Goal: Task Accomplishment & Management: Use online tool/utility

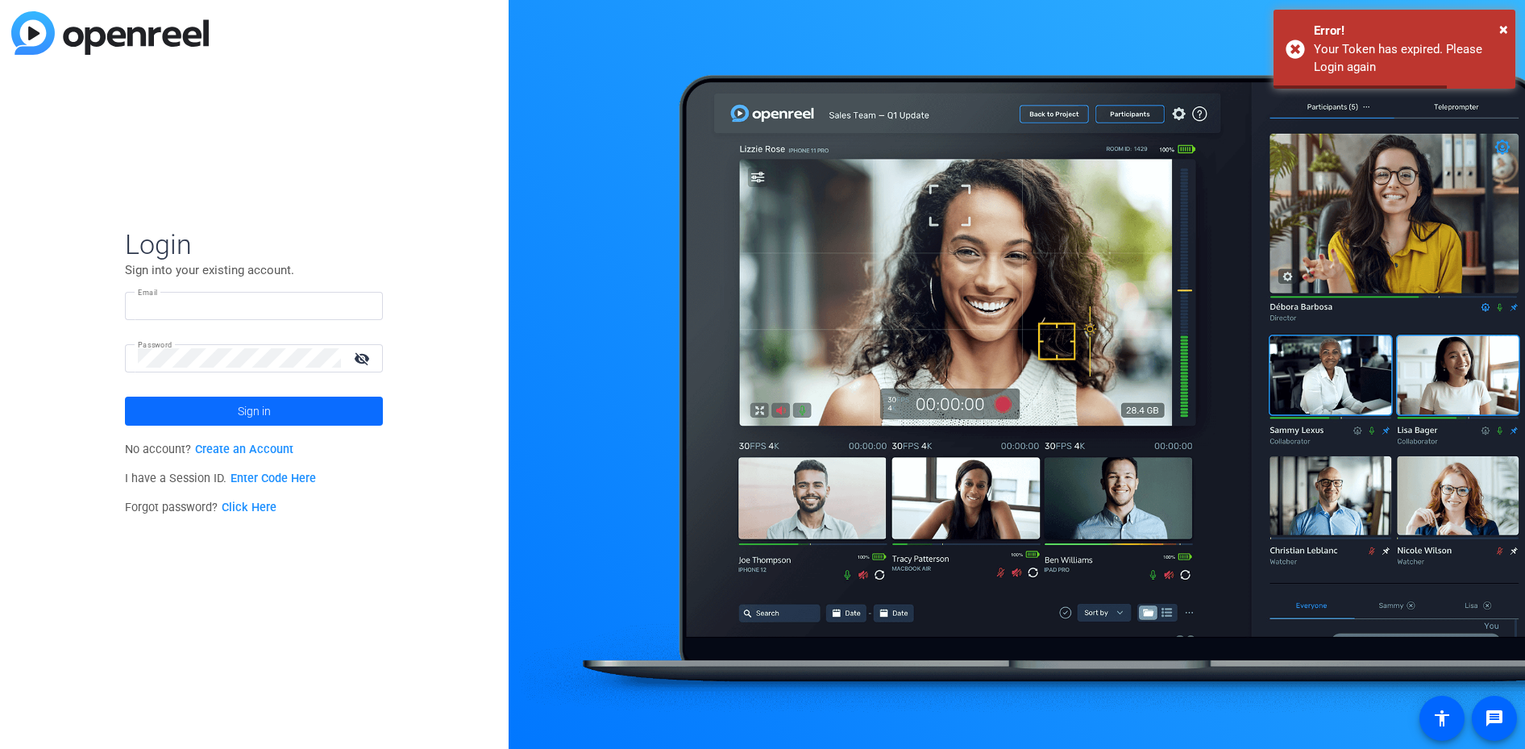
type input "[EMAIL_ADDRESS][DOMAIN_NAME]"
click at [298, 414] on span at bounding box center [254, 411] width 258 height 39
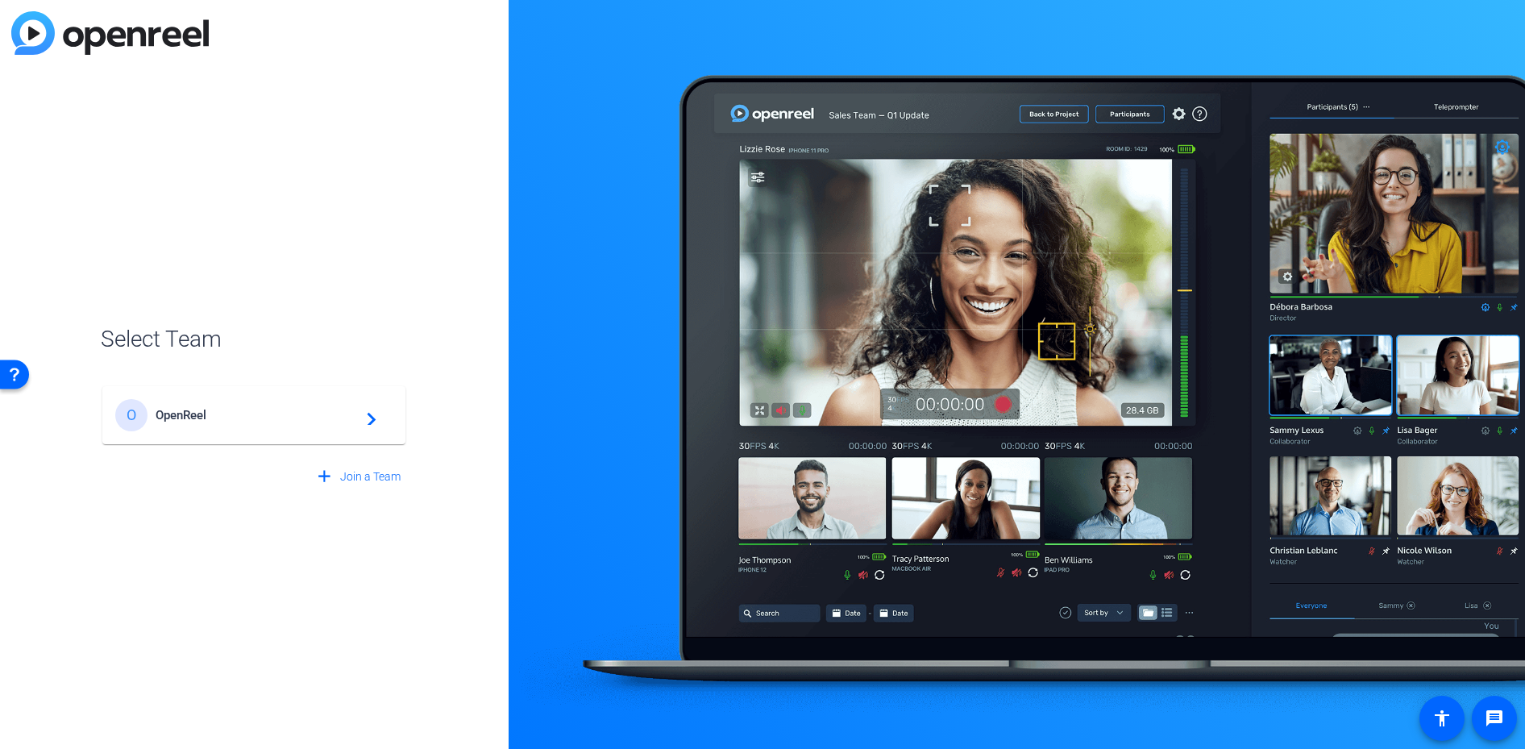
click at [320, 414] on span "OpenReel" at bounding box center [257, 415] width 202 height 15
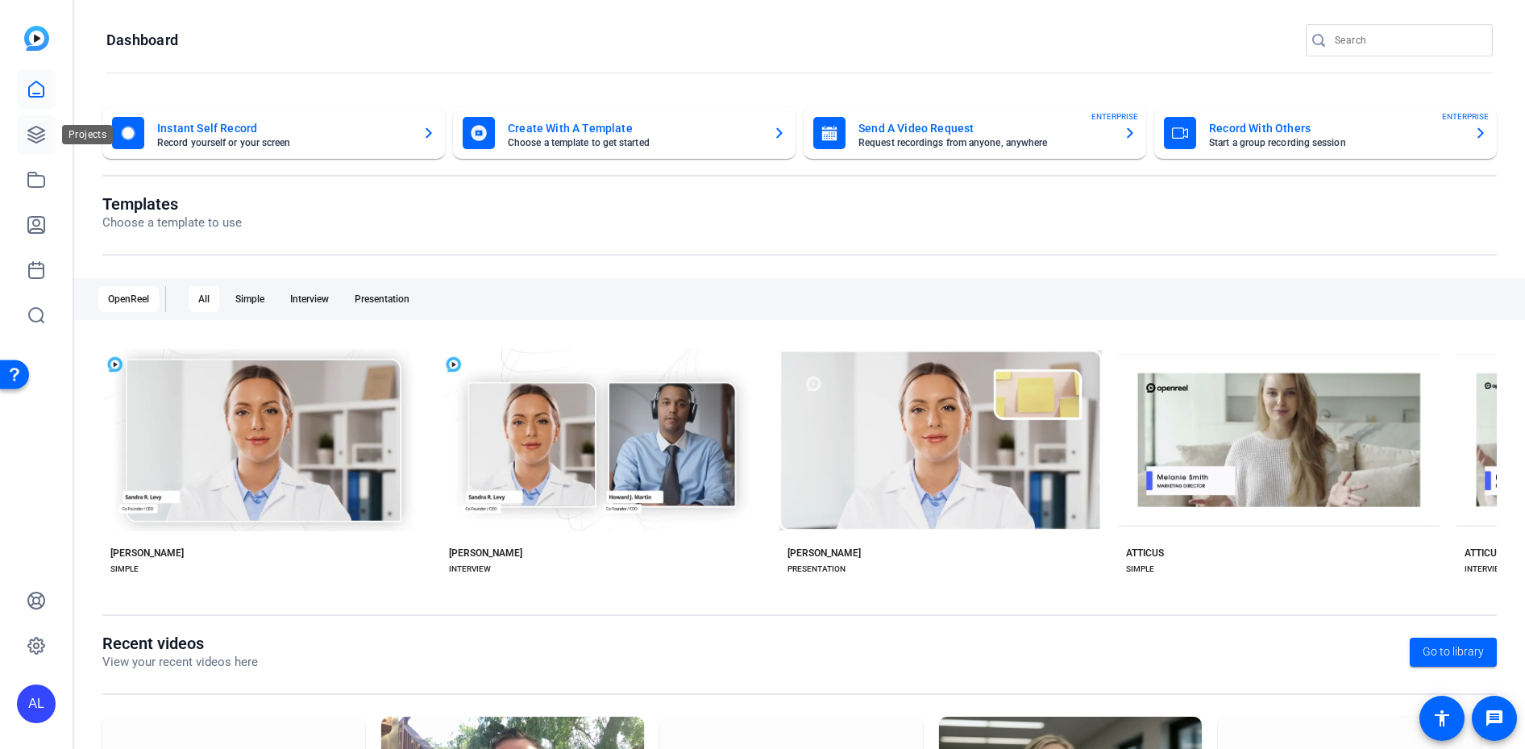
click at [33, 142] on icon at bounding box center [36, 135] width 16 height 16
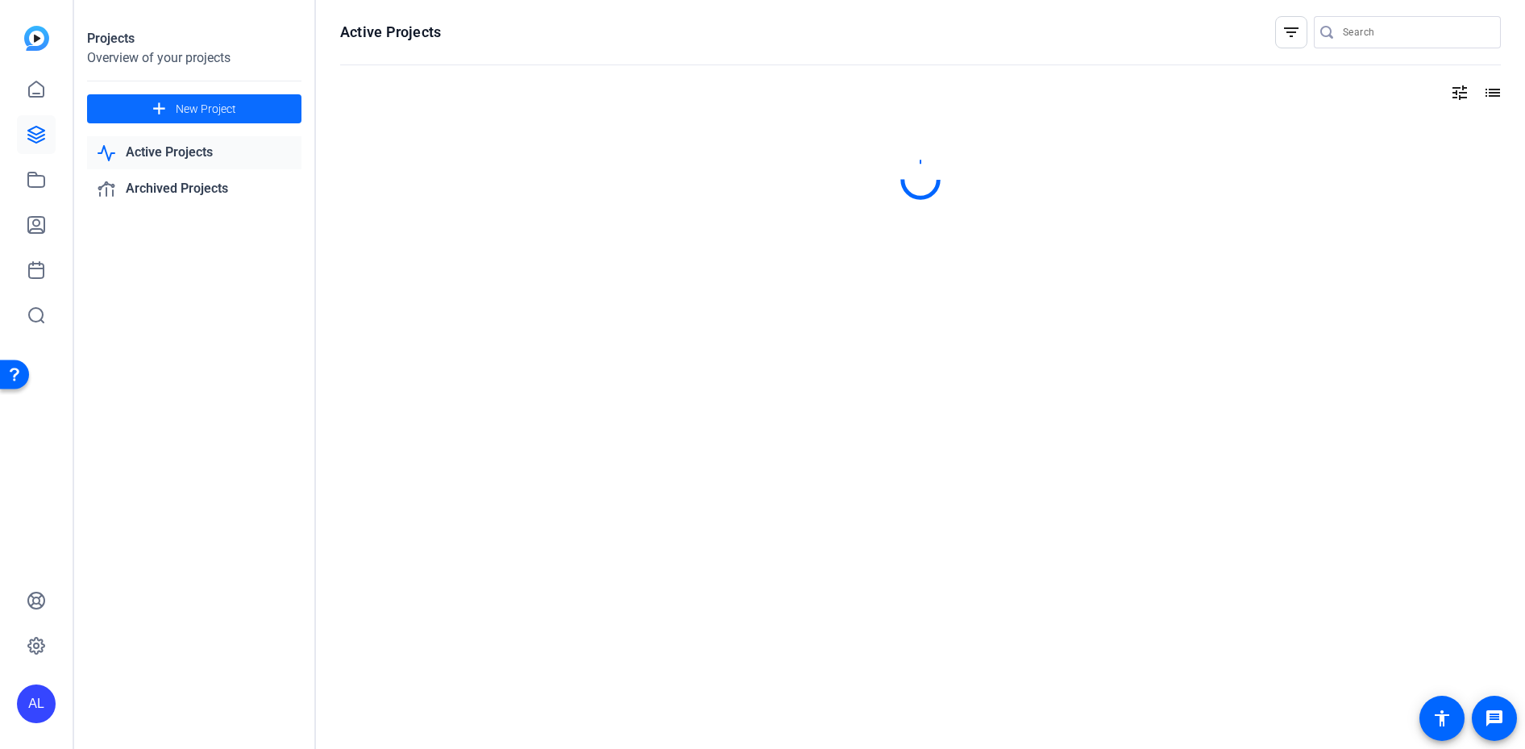
click at [242, 106] on span at bounding box center [194, 108] width 214 height 39
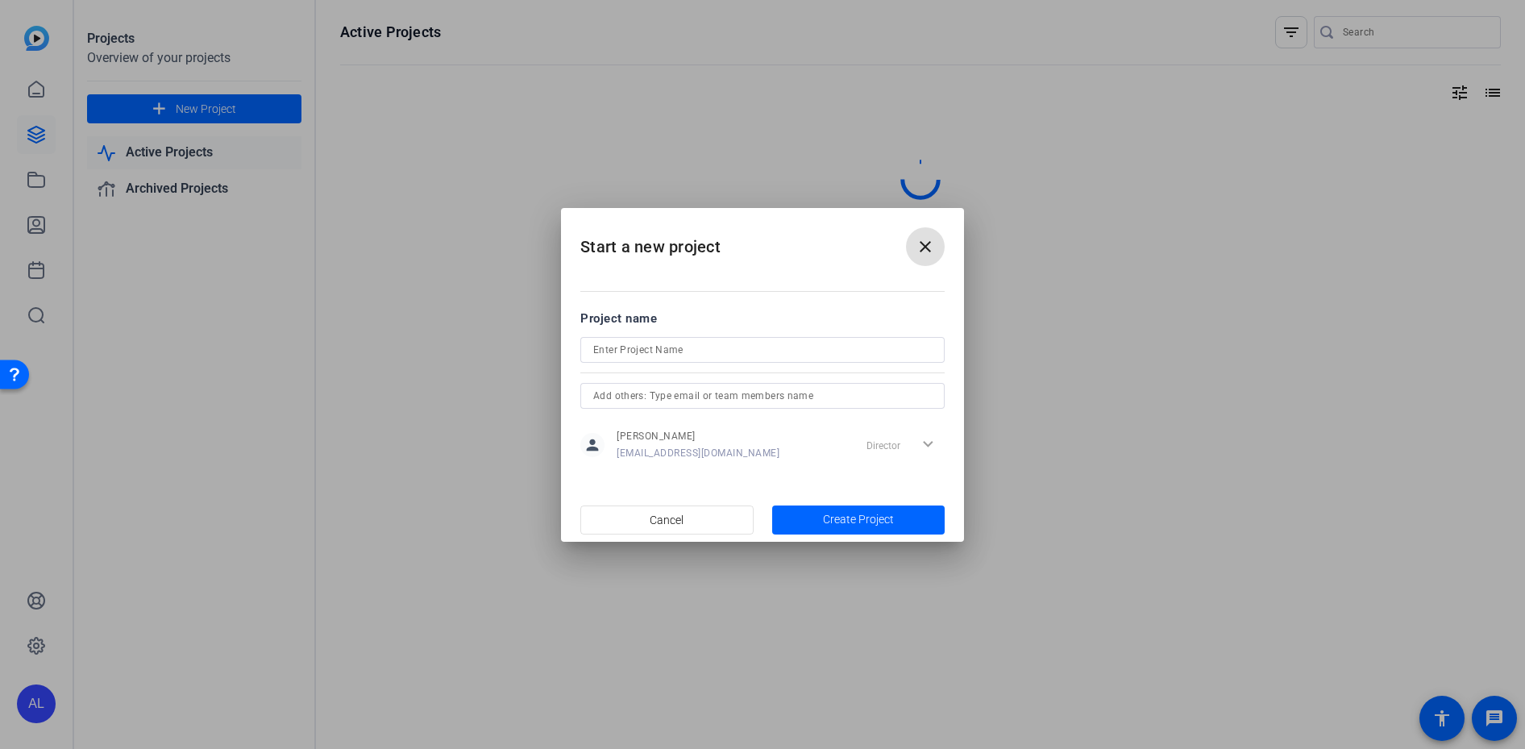
click at [706, 347] on input at bounding box center [762, 349] width 339 height 19
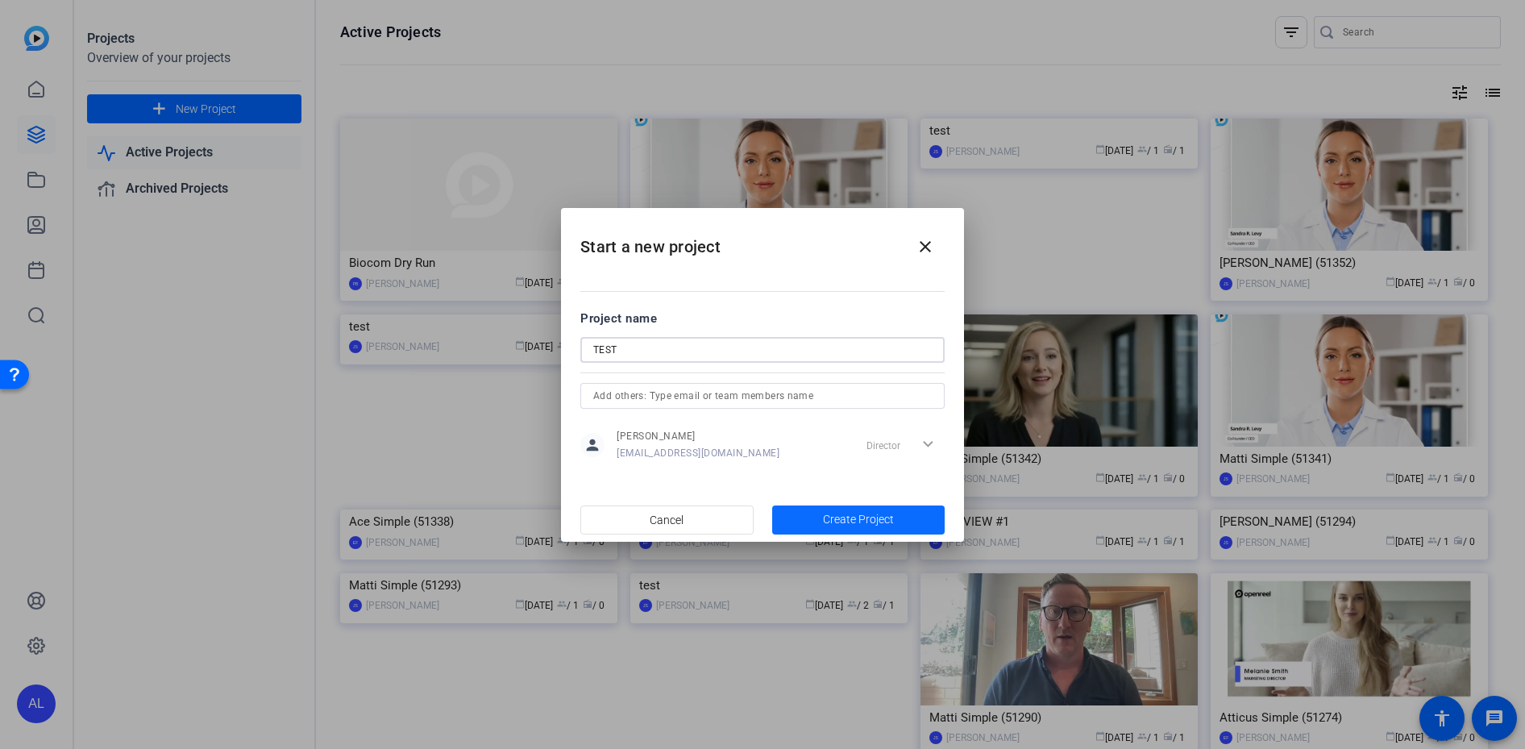
type input "TEST"
click at [864, 515] on span "Create Project" at bounding box center [858, 519] width 71 height 17
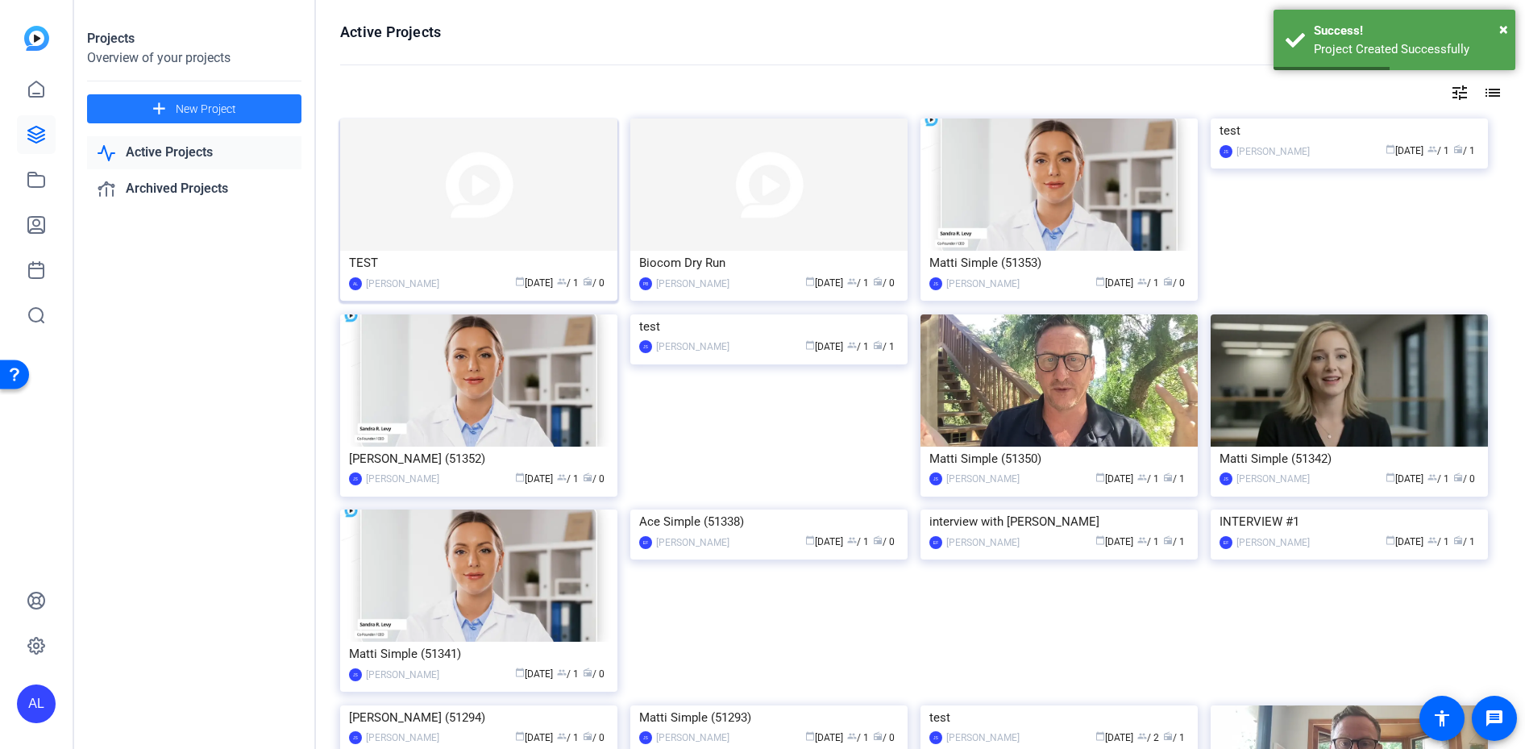
click at [484, 197] on img at bounding box center [478, 184] width 277 height 132
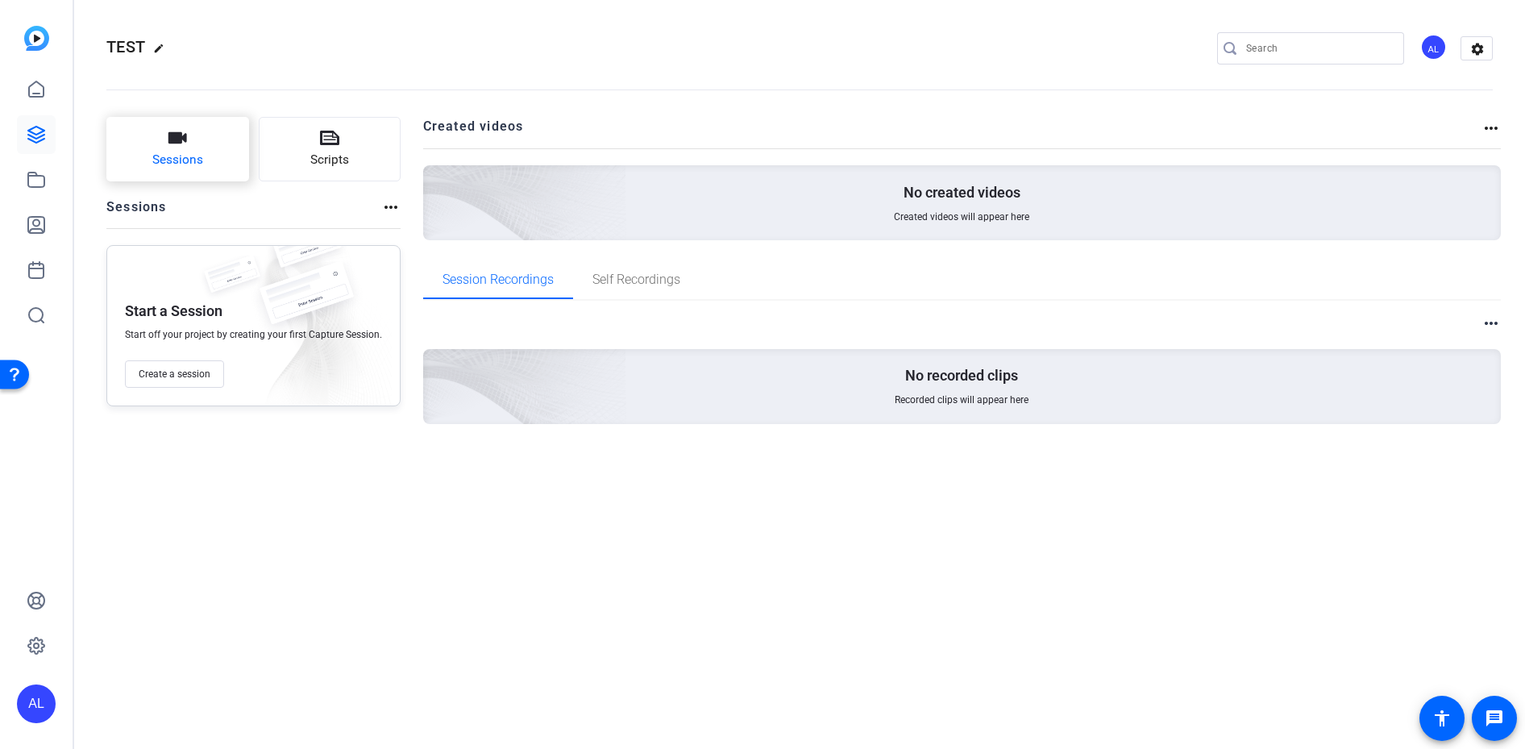
click at [192, 161] on span "Sessions" at bounding box center [177, 160] width 51 height 19
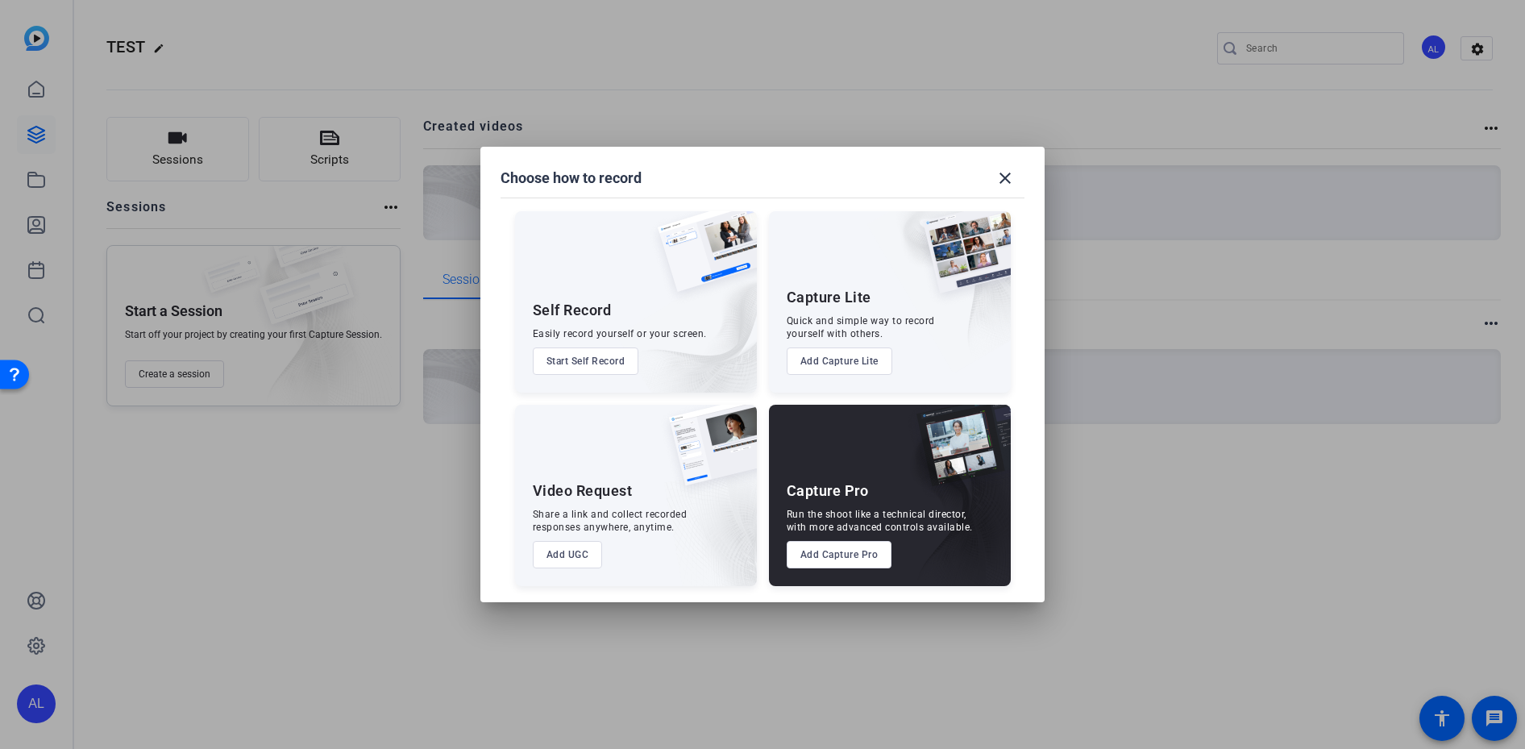
click at [846, 353] on button "Add Capture Lite" at bounding box center [840, 360] width 106 height 27
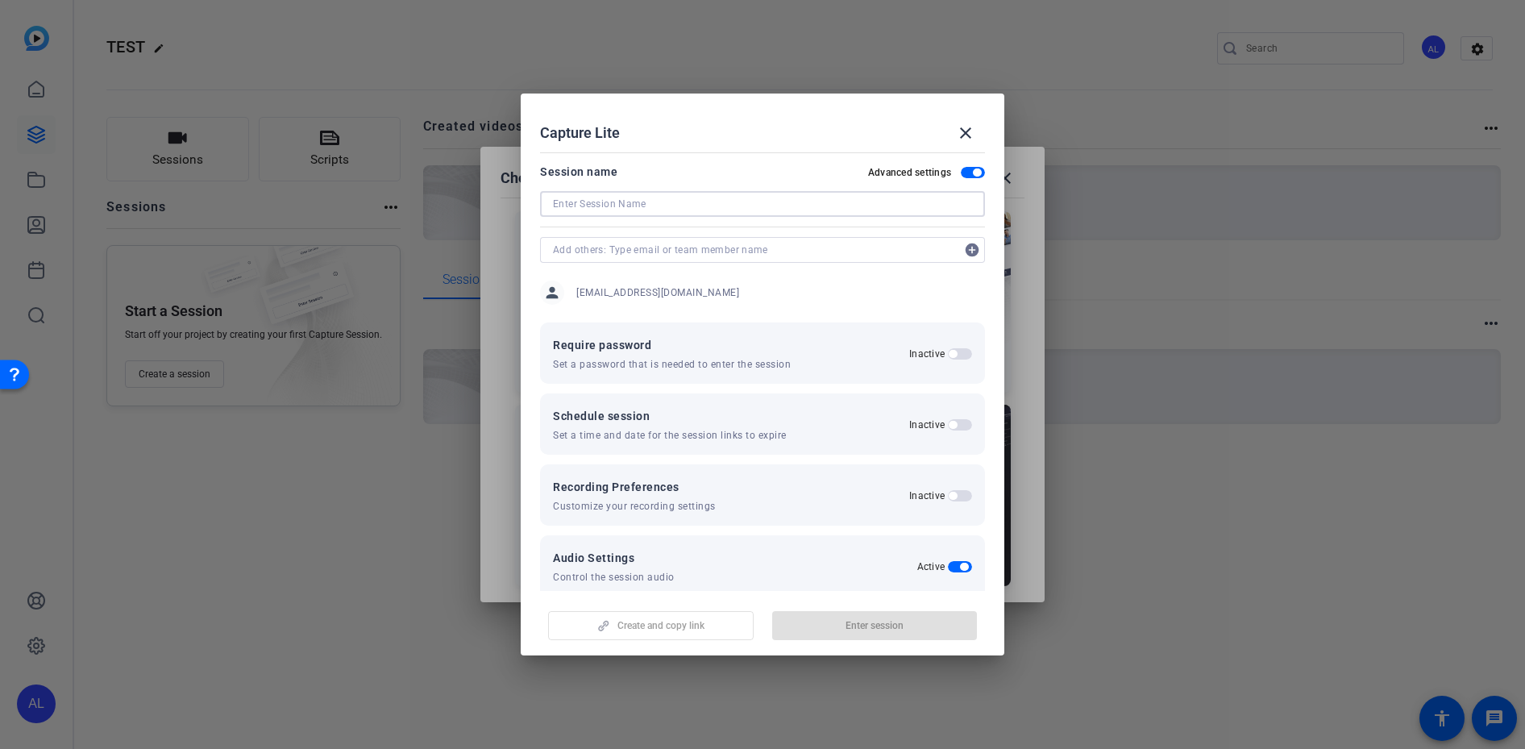
click at [756, 211] on input at bounding box center [762, 203] width 419 height 19
type input "Test"
click at [876, 623] on span "Enter session" at bounding box center [875, 625] width 58 height 13
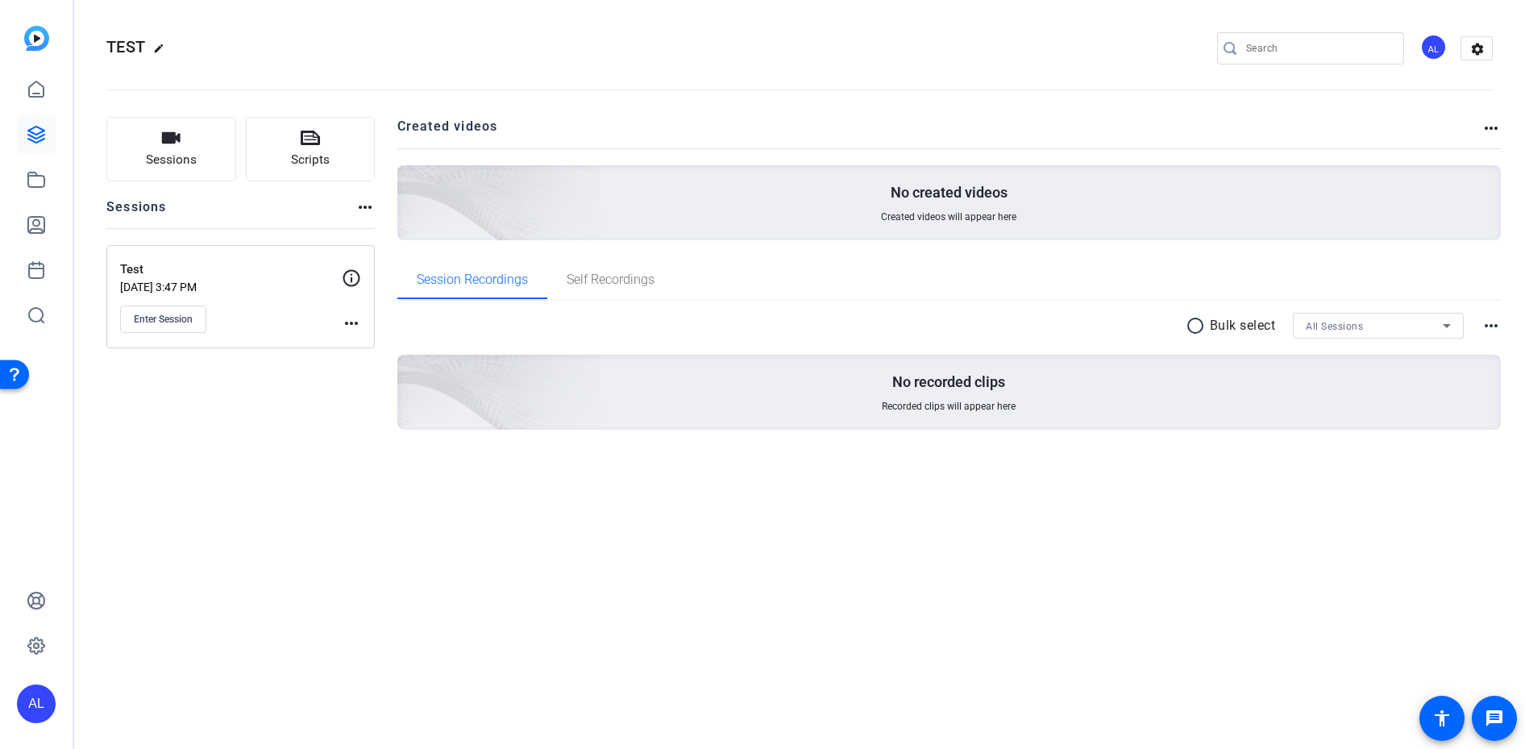
click at [342, 324] on mat-icon "more_horiz" at bounding box center [351, 323] width 19 height 19
click at [168, 322] on div at bounding box center [762, 374] width 1525 height 749
click at [168, 320] on span "Enter Session" at bounding box center [163, 319] width 59 height 13
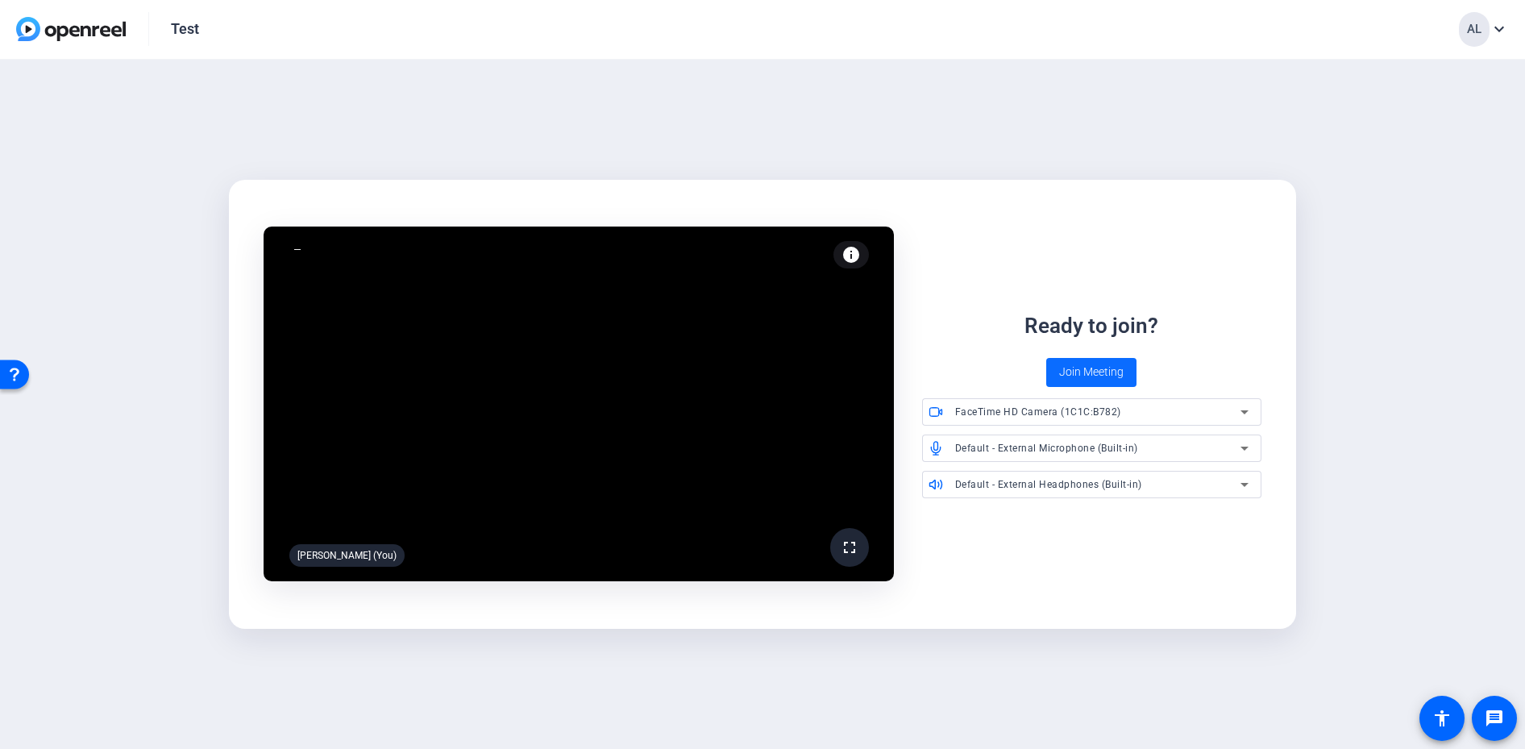
click at [1099, 372] on span "Join Meeting" at bounding box center [1091, 372] width 64 height 17
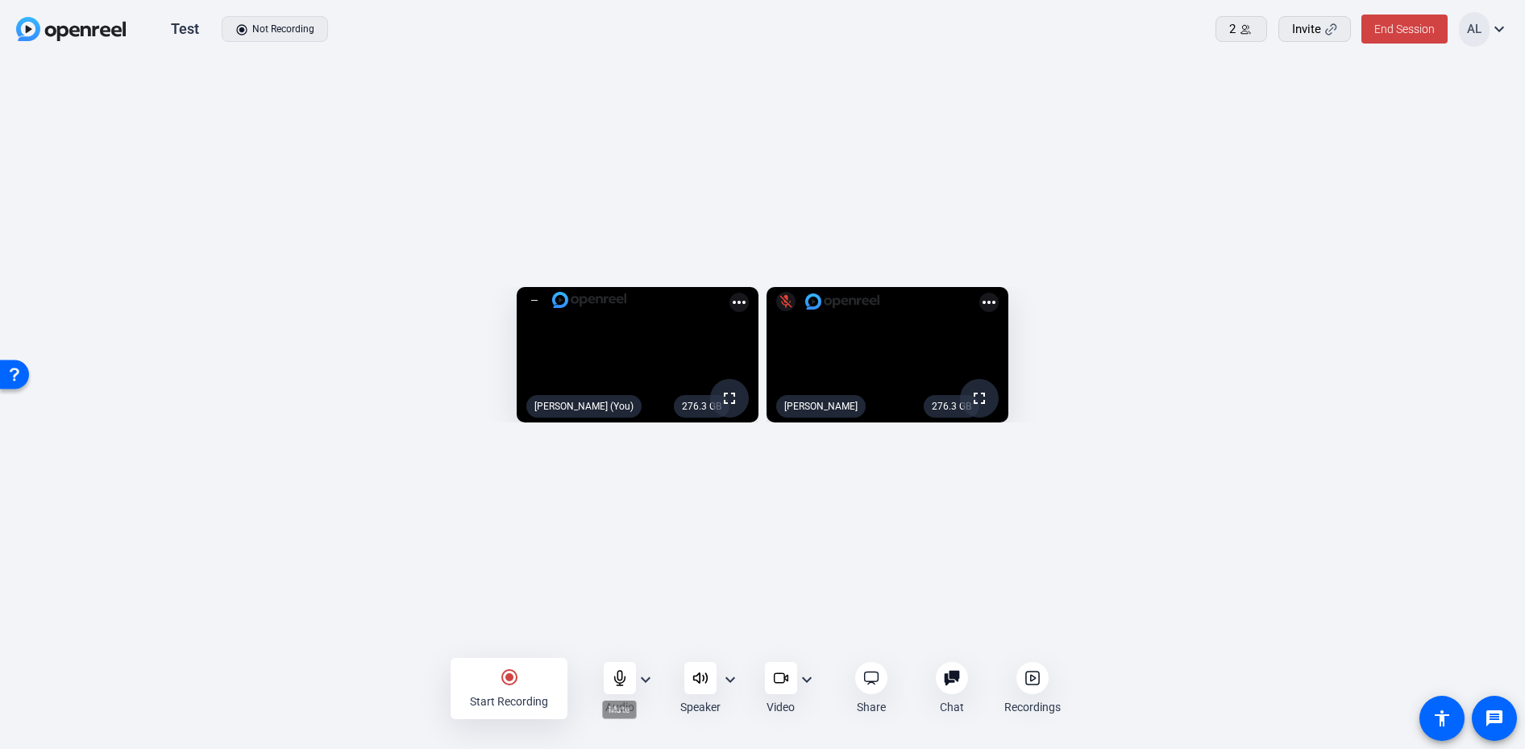
click at [624, 685] on icon at bounding box center [620, 678] width 16 height 16
click at [688, 678] on div at bounding box center [700, 678] width 32 height 32
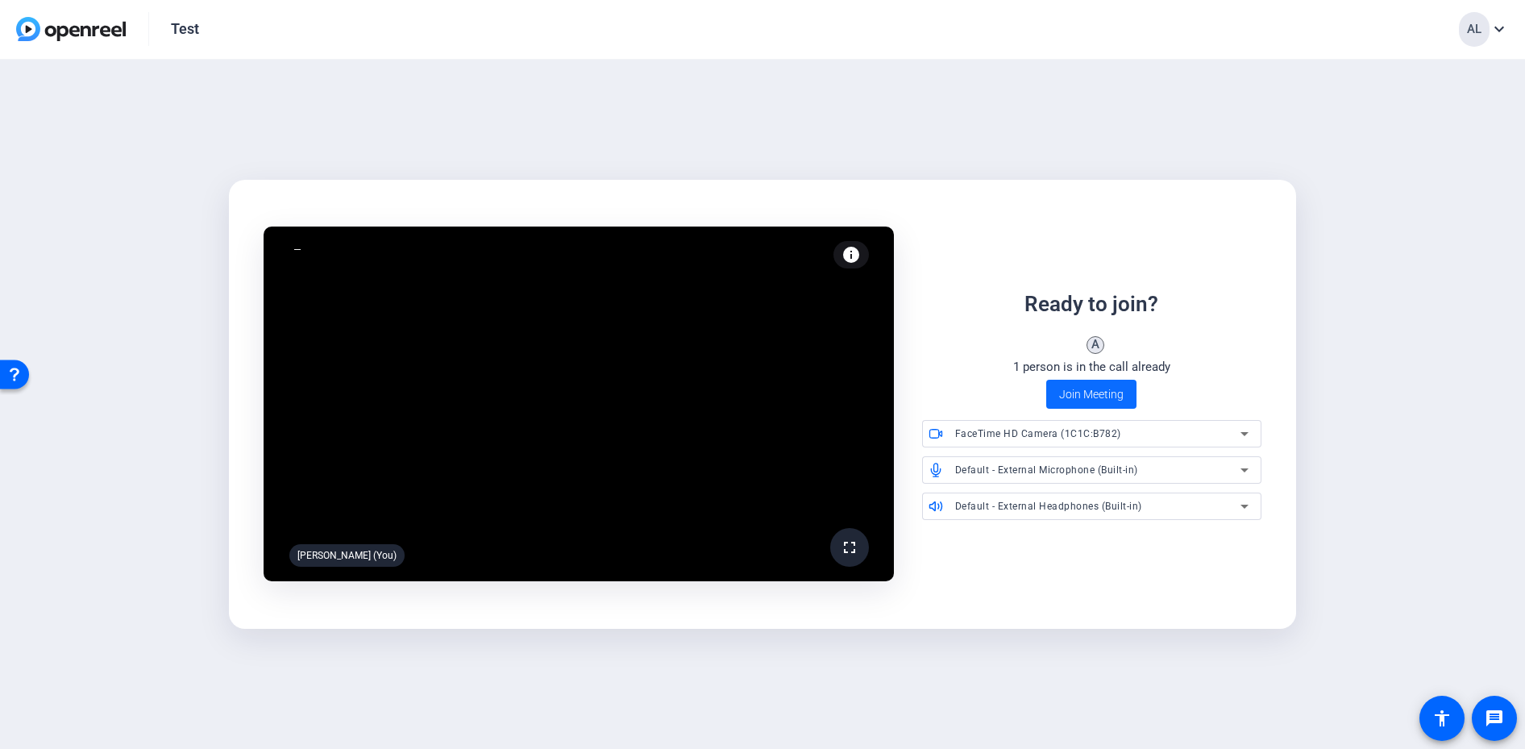
click at [1073, 399] on span "Join Meeting" at bounding box center [1091, 394] width 64 height 17
click at [1078, 393] on span "Join Meeting" at bounding box center [1091, 394] width 64 height 17
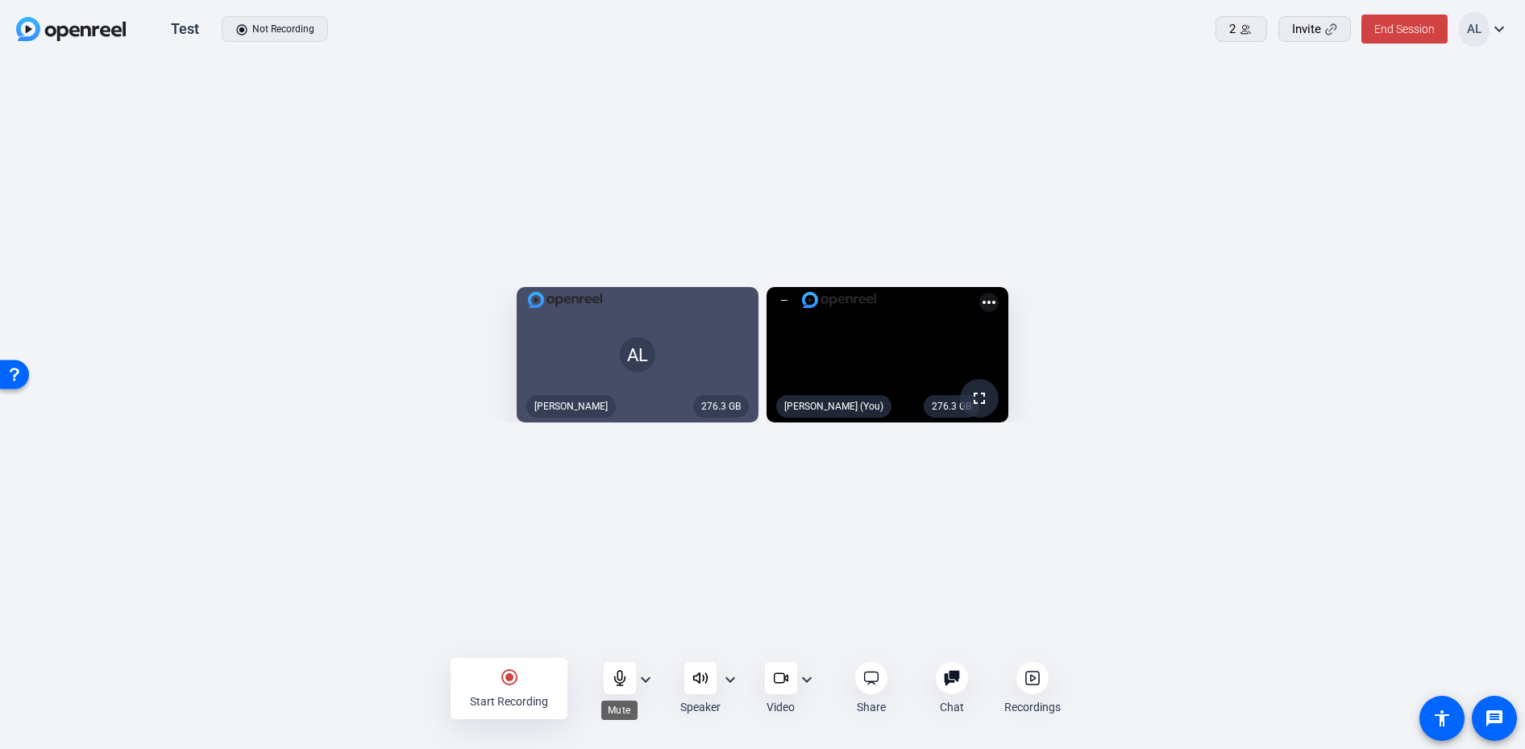
click at [612, 680] on icon at bounding box center [620, 678] width 16 height 16
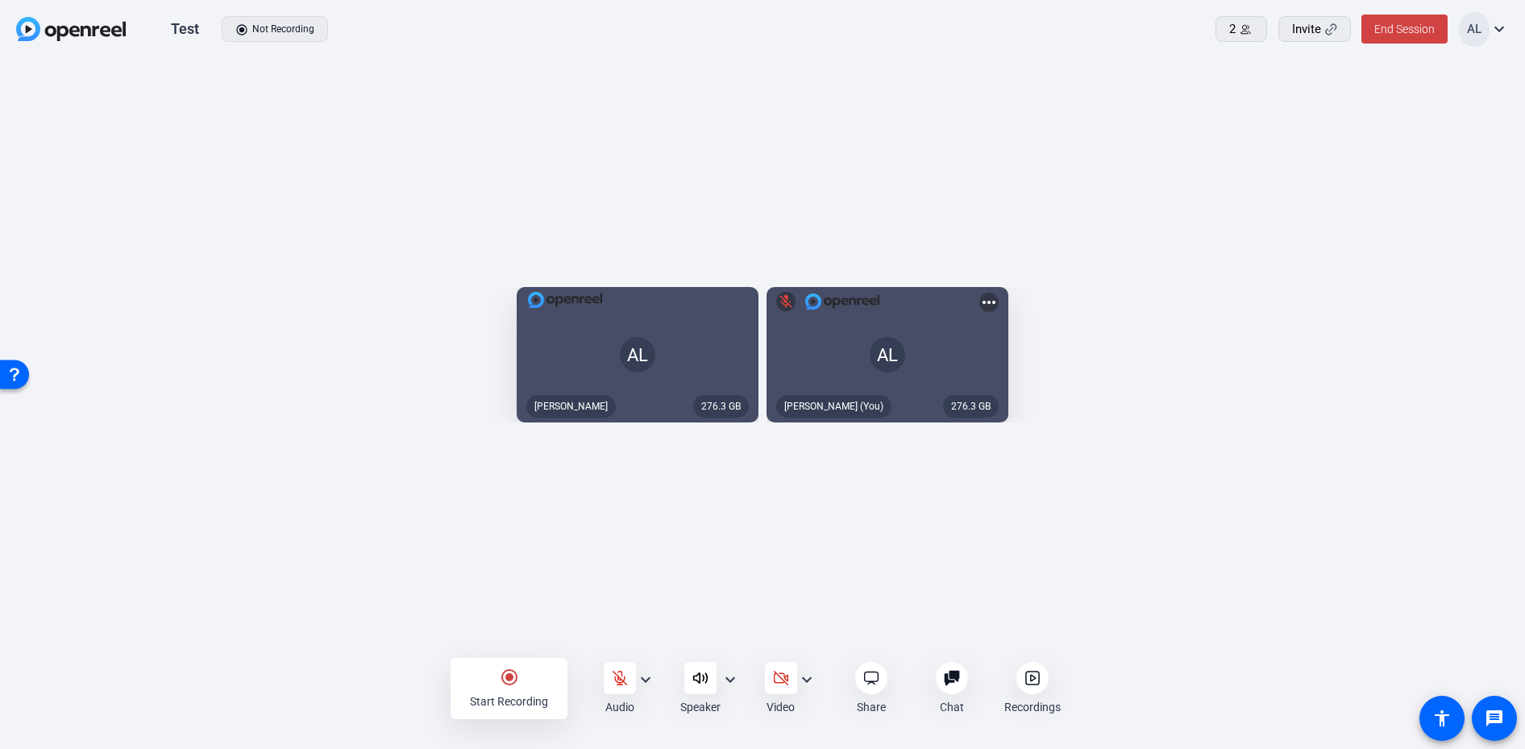
click at [697, 679] on icon at bounding box center [700, 678] width 16 height 16
click at [779, 679] on icon at bounding box center [781, 678] width 16 height 16
click at [696, 681] on icon at bounding box center [700, 678] width 16 height 16
click at [691, 675] on div at bounding box center [700, 678] width 32 height 32
